Goal: Task Accomplishment & Management: Manage account settings

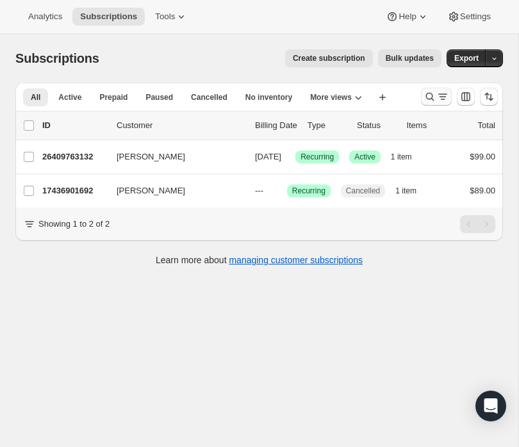
click at [437, 97] on icon "Search and filter results" at bounding box center [442, 96] width 13 height 13
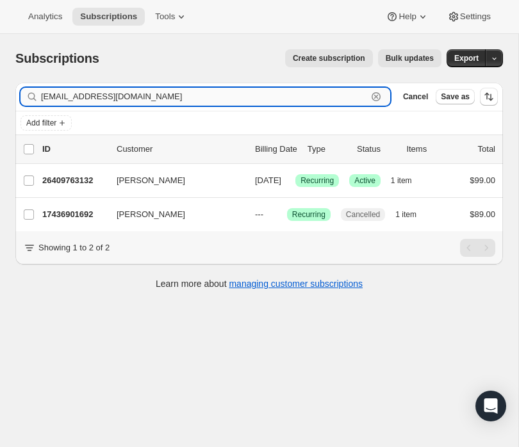
click at [226, 99] on input "[EMAIL_ADDRESS][DOMAIN_NAME]" at bounding box center [204, 97] width 326 height 18
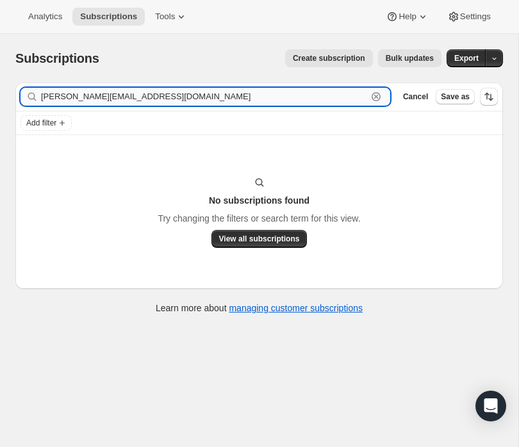
click at [79, 98] on input "[PERSON_NAME][EMAIL_ADDRESS][DOMAIN_NAME]" at bounding box center [204, 97] width 326 height 18
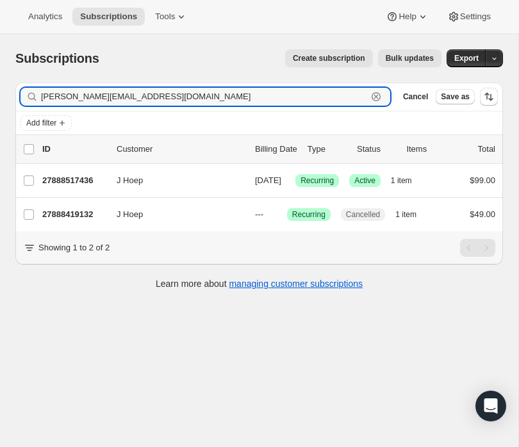
type input "[PERSON_NAME][EMAIL_ADDRESS][DOMAIN_NAME]"
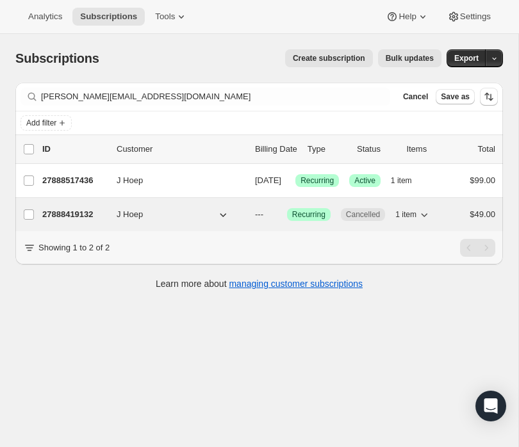
click at [487, 219] on span "$49.00" at bounding box center [482, 214] width 26 height 10
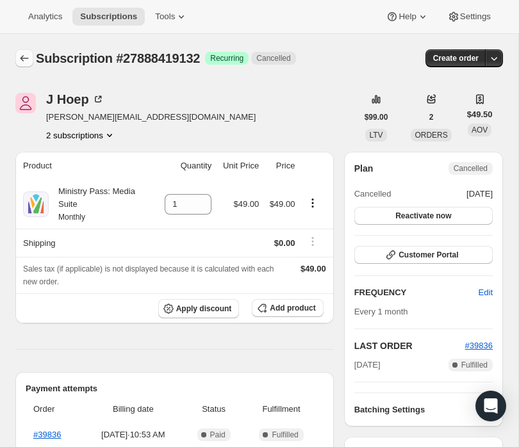
click at [20, 53] on icon "Subscriptions" at bounding box center [24, 58] width 13 height 13
